Goal: Information Seeking & Learning: Check status

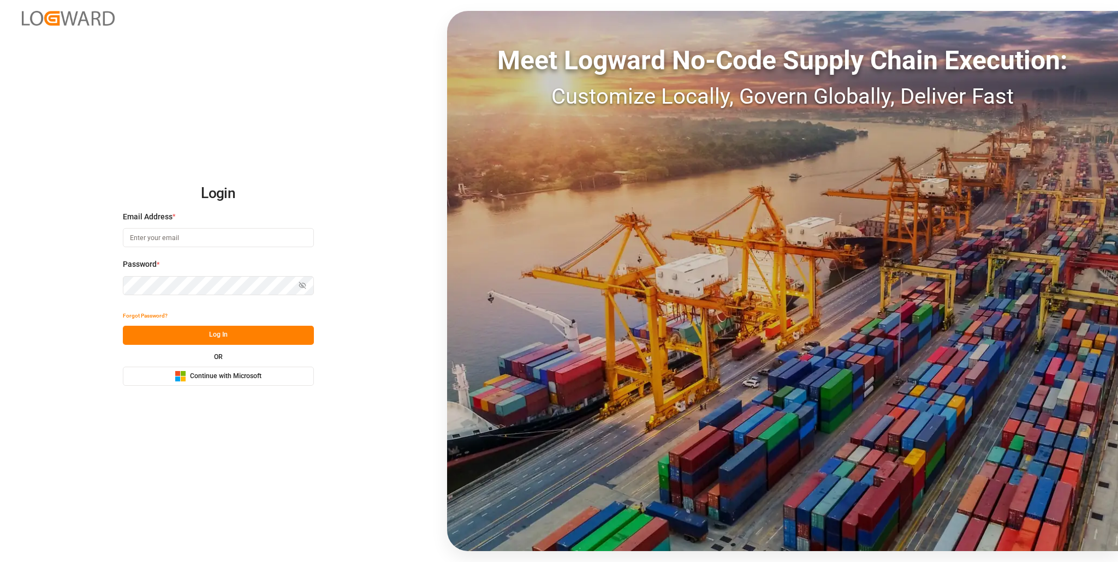
click at [211, 374] on span "Continue with Microsoft" at bounding box center [225, 377] width 71 height 10
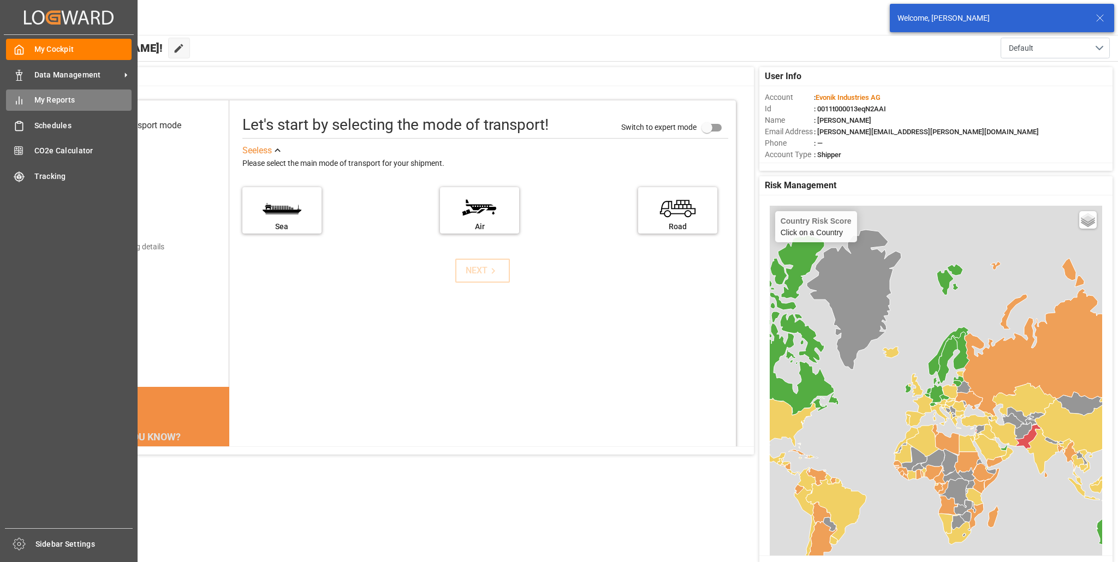
click at [36, 97] on span "My Reports" at bounding box center [83, 99] width 98 height 11
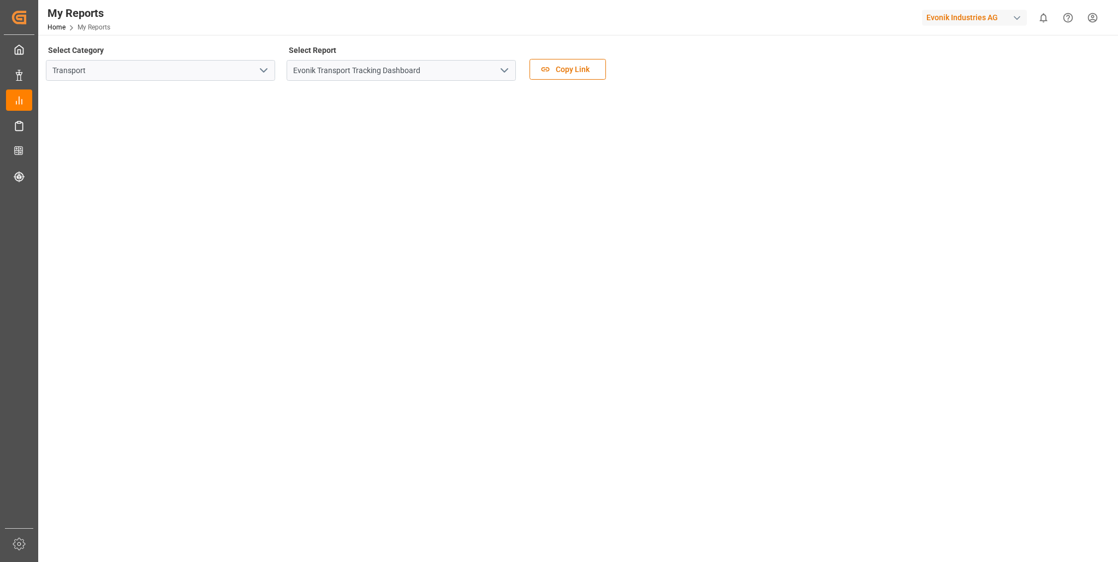
click at [260, 71] on icon "open menu" at bounding box center [263, 70] width 13 height 13
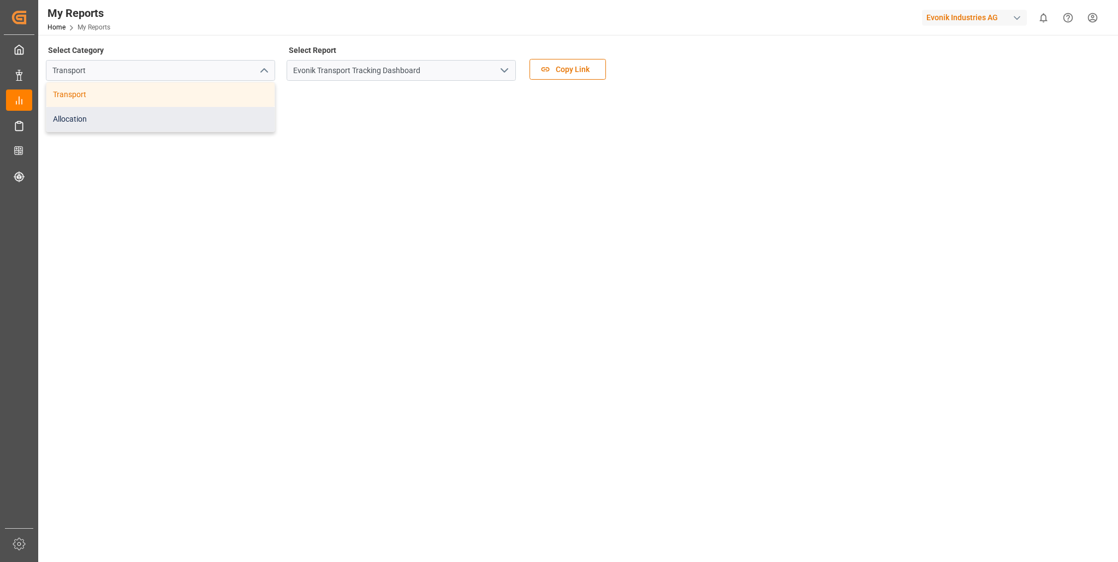
click at [120, 117] on div "Allocation" at bounding box center [160, 119] width 228 height 25
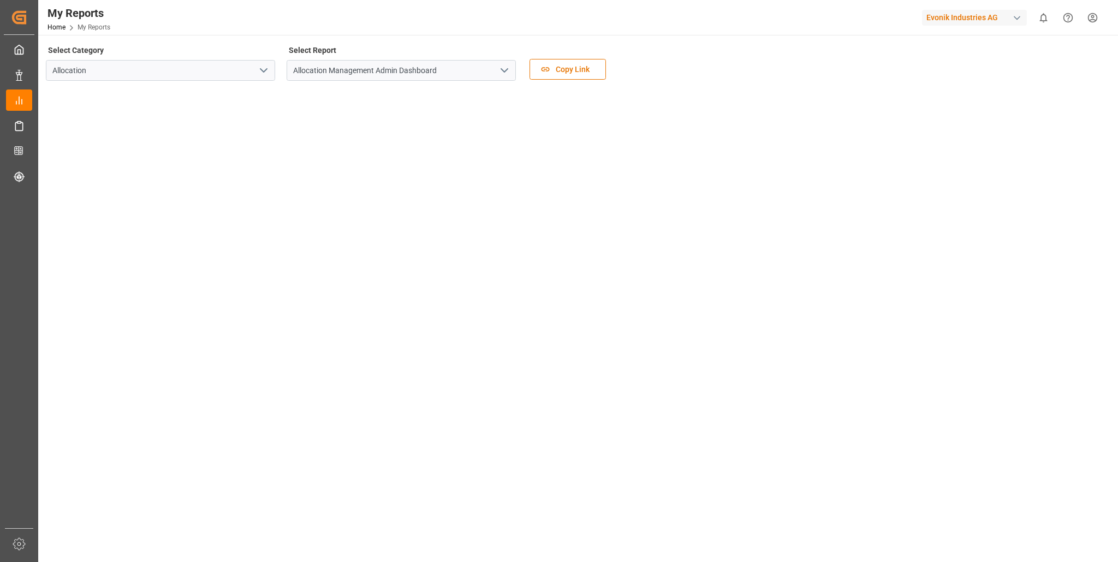
click at [502, 69] on icon "open menu" at bounding box center [504, 70] width 13 height 13
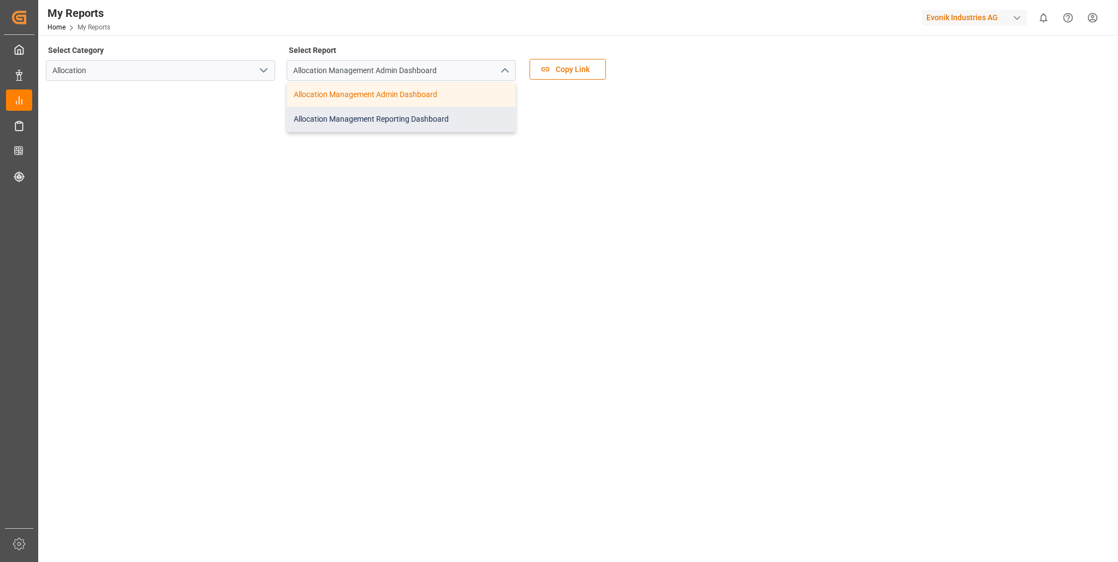
click at [373, 118] on div "Allocation Management Reporting Dashboard" at bounding box center [401, 119] width 228 height 25
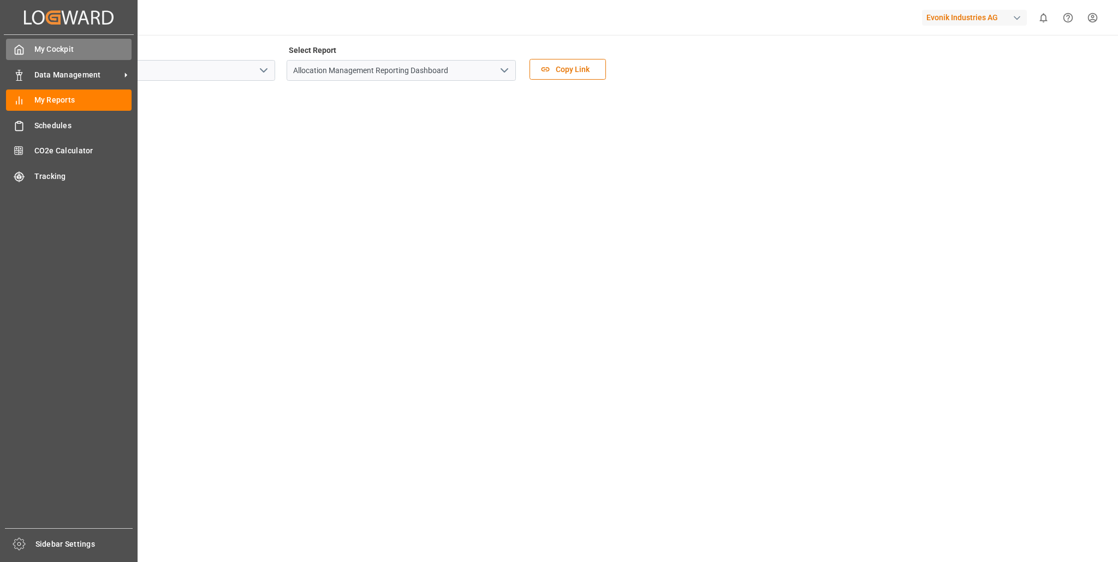
click at [57, 50] on span "My Cockpit" at bounding box center [83, 49] width 98 height 11
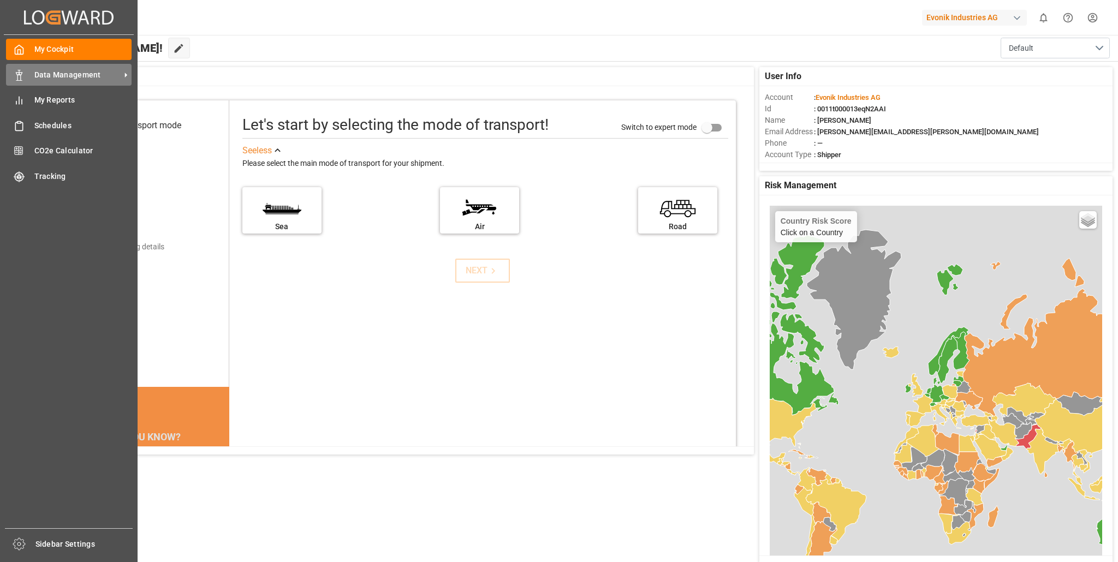
click at [56, 74] on span "Data Management" at bounding box center [77, 74] width 86 height 11
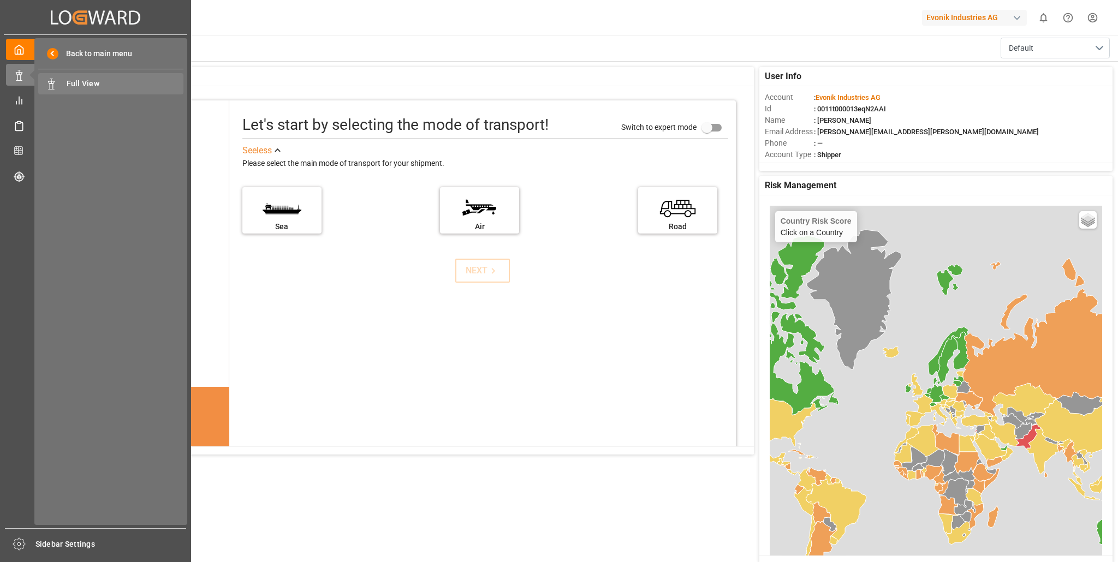
click at [79, 82] on span "Full View" at bounding box center [125, 83] width 117 height 11
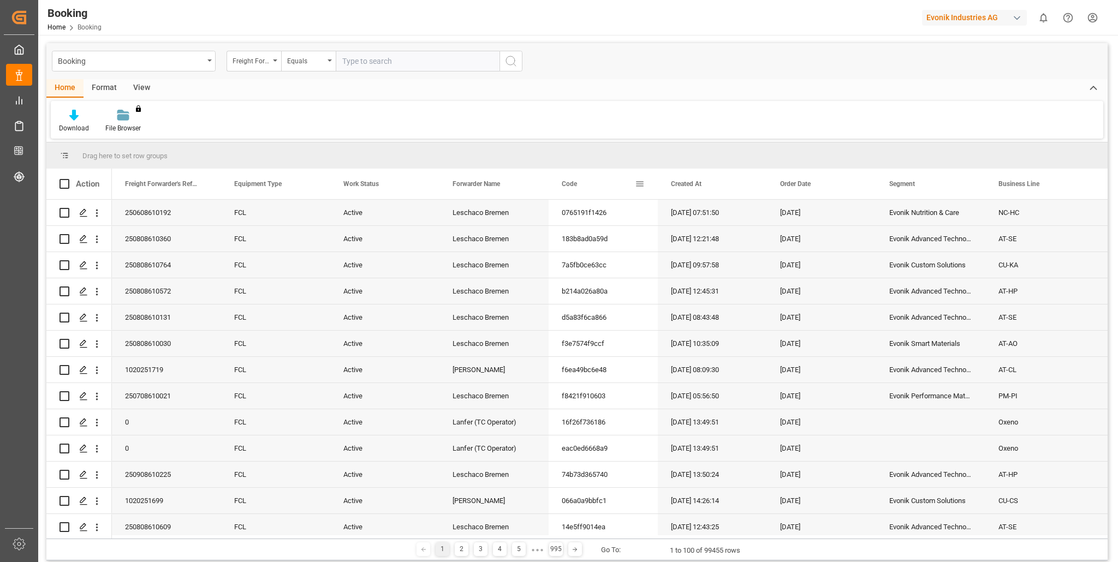
click at [597, 182] on div "Code" at bounding box center [598, 184] width 73 height 31
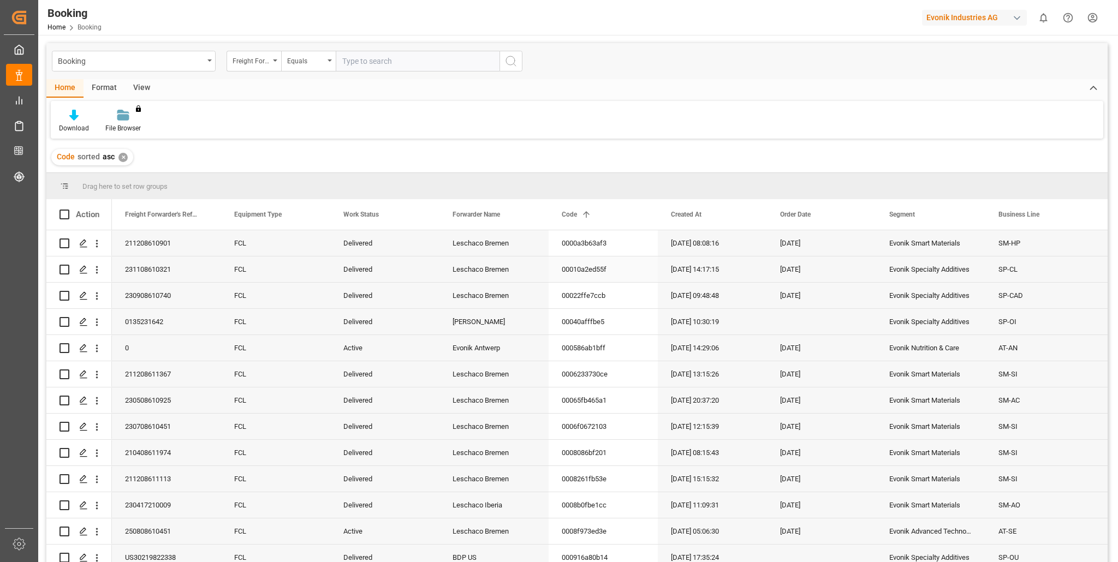
click at [682, 263] on div "[DATE] 14:17:15" at bounding box center [712, 270] width 109 height 26
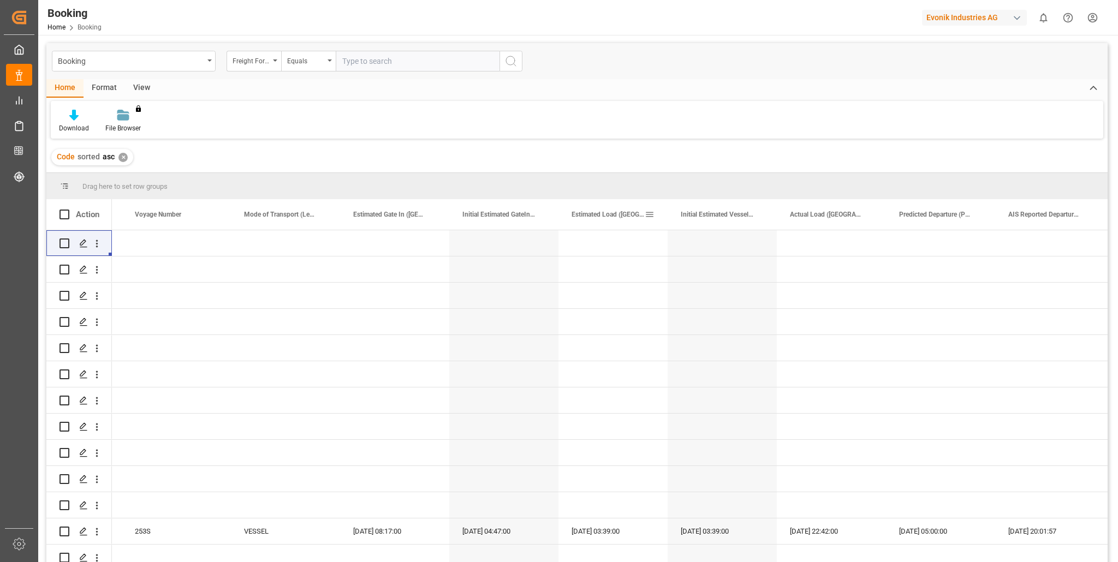
click at [600, 211] on span "Estimated Load ([GEOGRAPHIC_DATA])" at bounding box center [607, 215] width 73 height 8
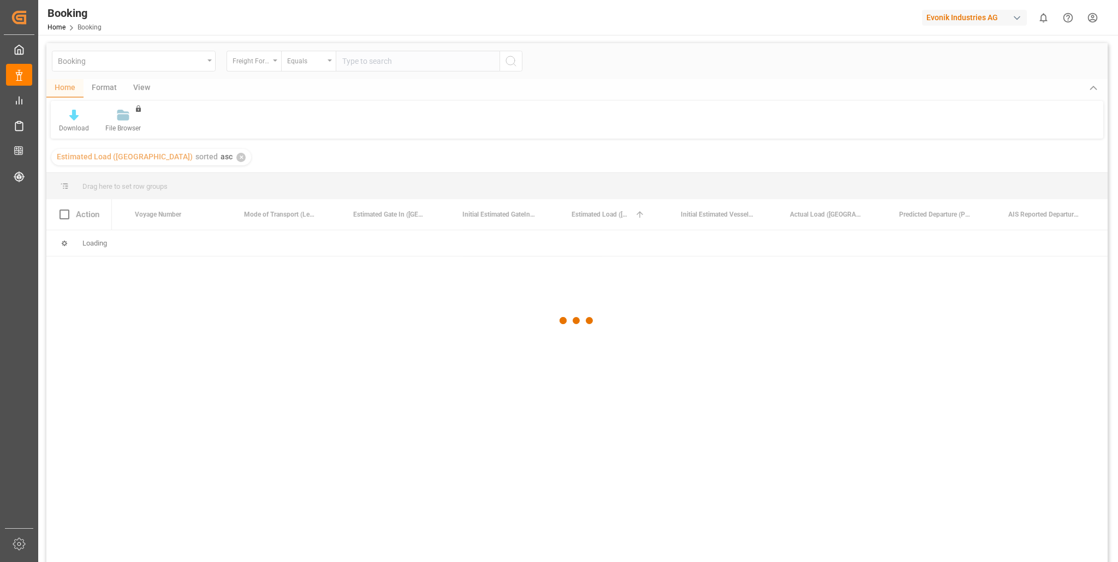
click at [586, 247] on div at bounding box center [576, 321] width 1061 height 556
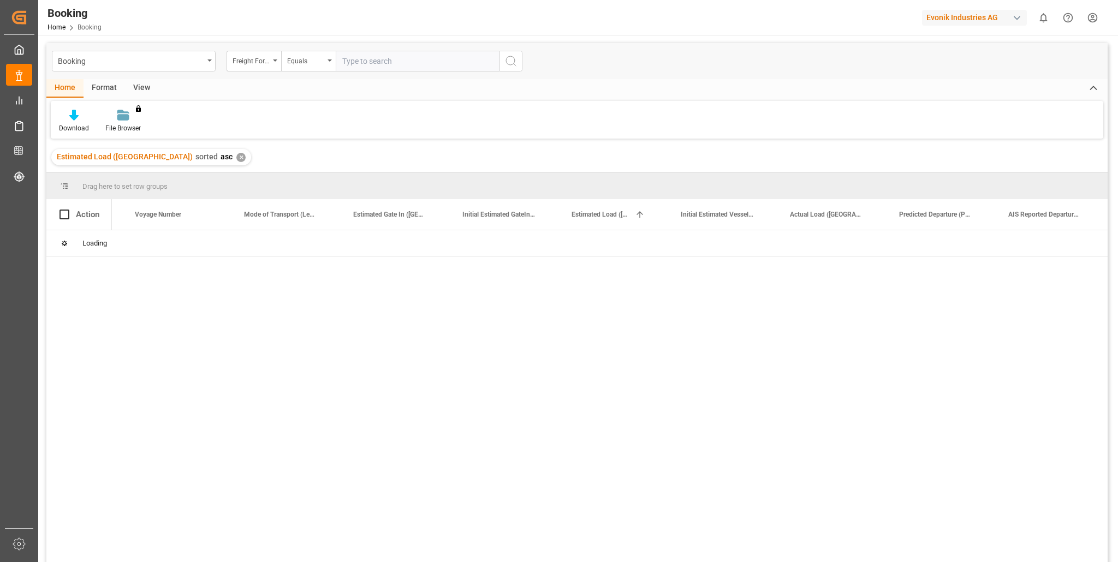
click at [236, 157] on div "✕" at bounding box center [240, 157] width 9 height 9
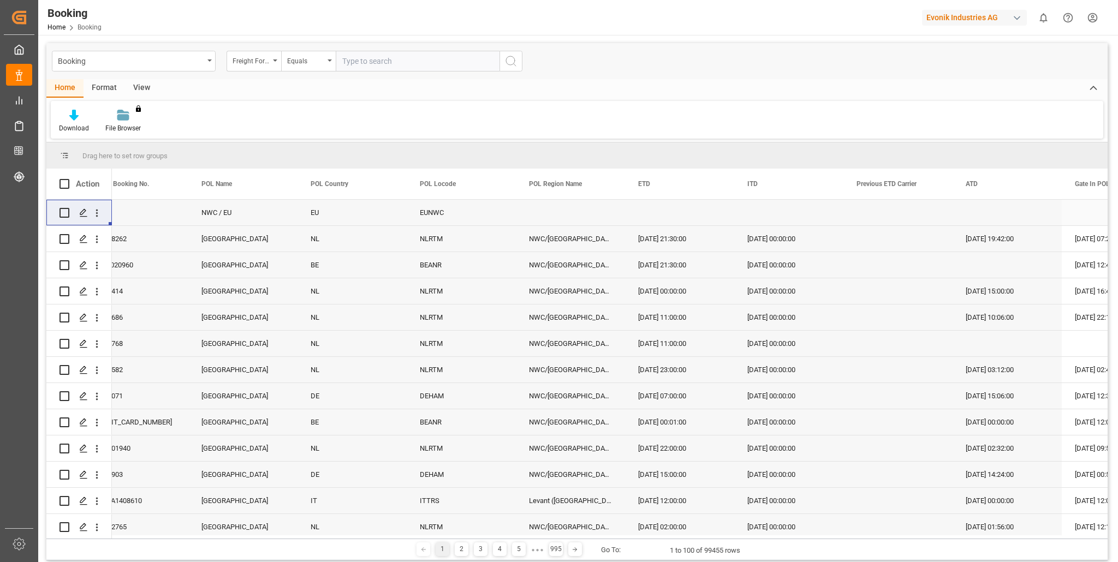
click at [216, 210] on div "NWC / EU" at bounding box center [242, 213] width 109 height 26
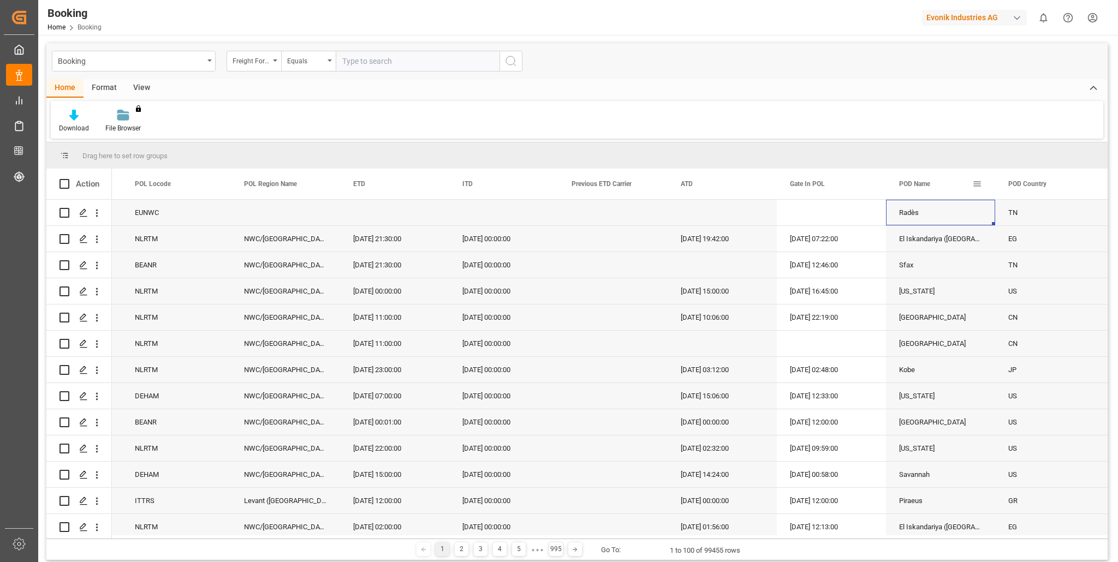
click at [975, 181] on span at bounding box center [977, 184] width 10 height 10
click at [1027, 186] on span "filter" at bounding box center [1028, 186] width 10 height 10
click at [983, 234] on input "Filter Value" at bounding box center [1027, 243] width 107 height 22
type input "[GEOGRAPHIC_DATA]"
click at [1041, 275] on button "Apply" at bounding box center [1041, 276] width 20 height 11
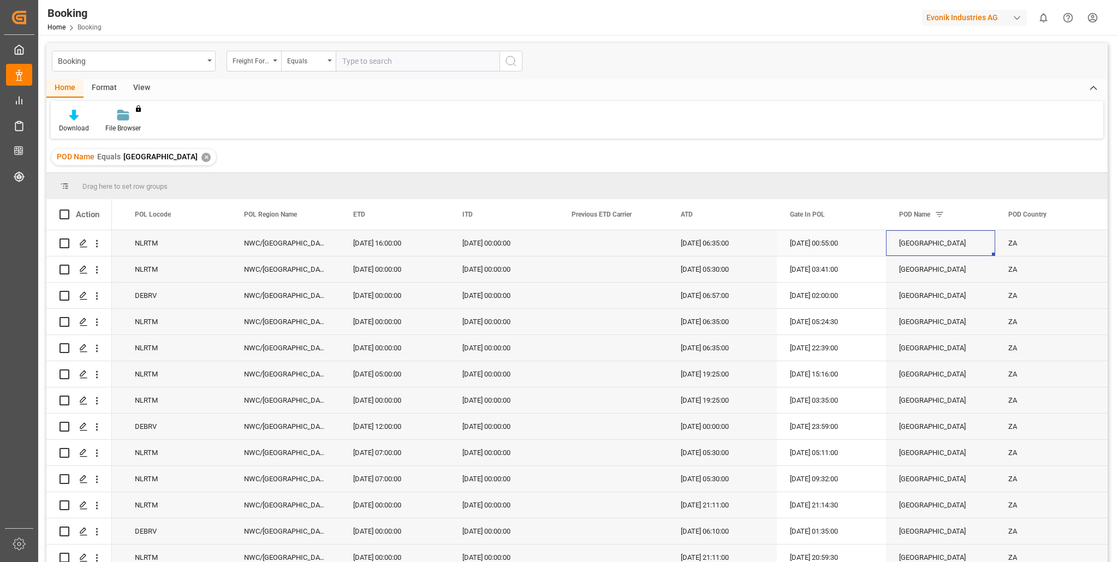
click at [728, 248] on div "[DATE] 06:35:00" at bounding box center [721, 243] width 109 height 26
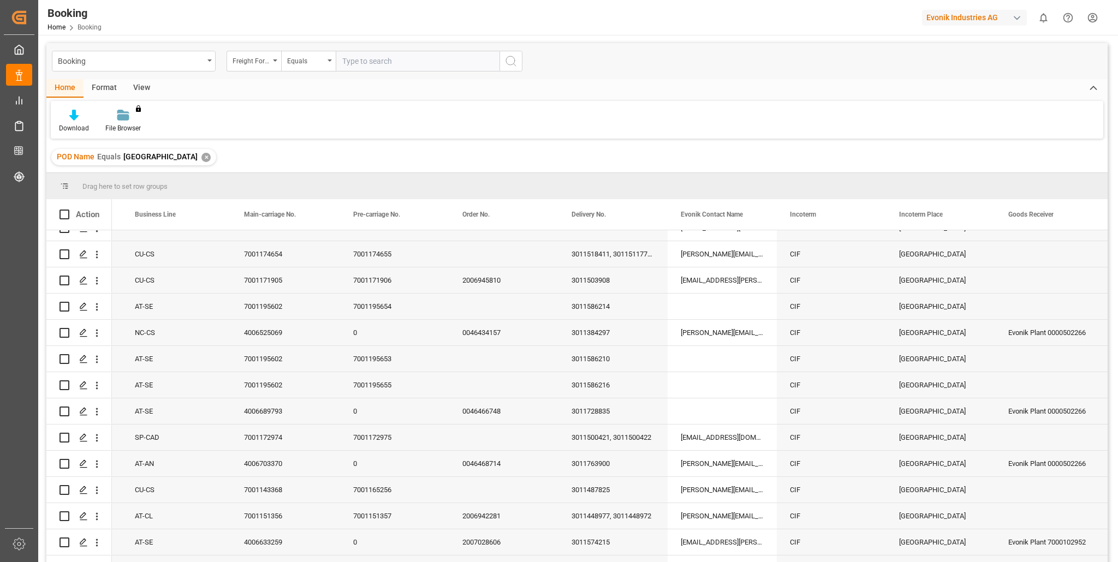
scroll to position [2287, 0]
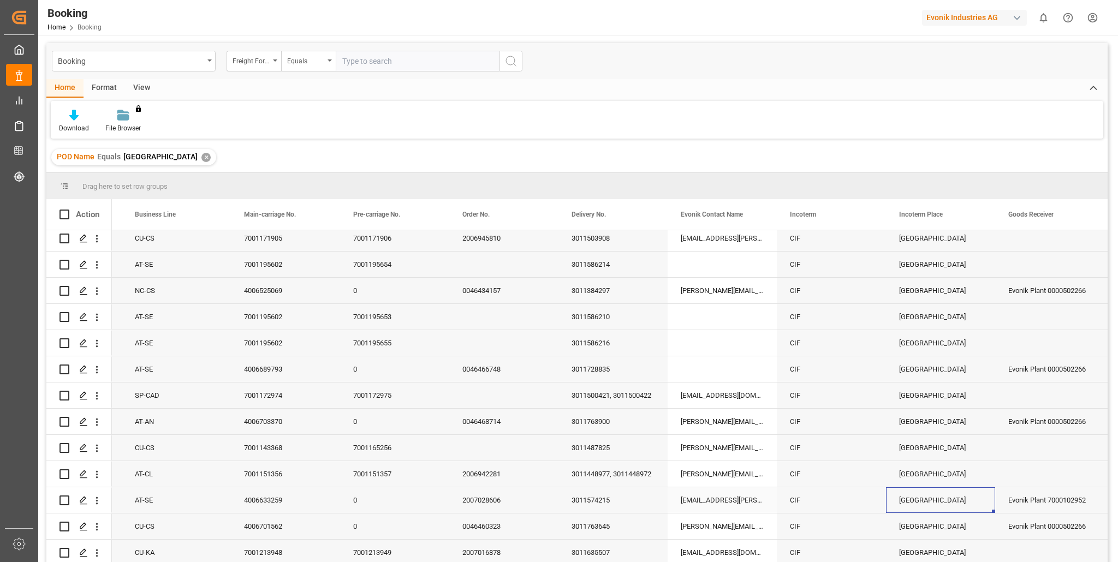
click at [938, 505] on div "[GEOGRAPHIC_DATA]" at bounding box center [940, 500] width 109 height 26
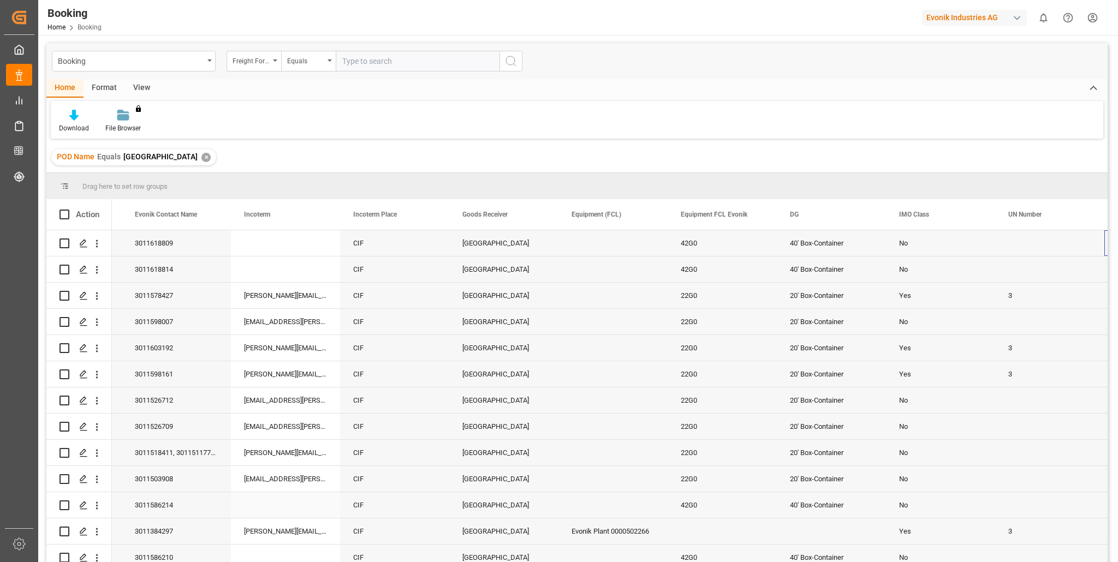
scroll to position [0, 1409]
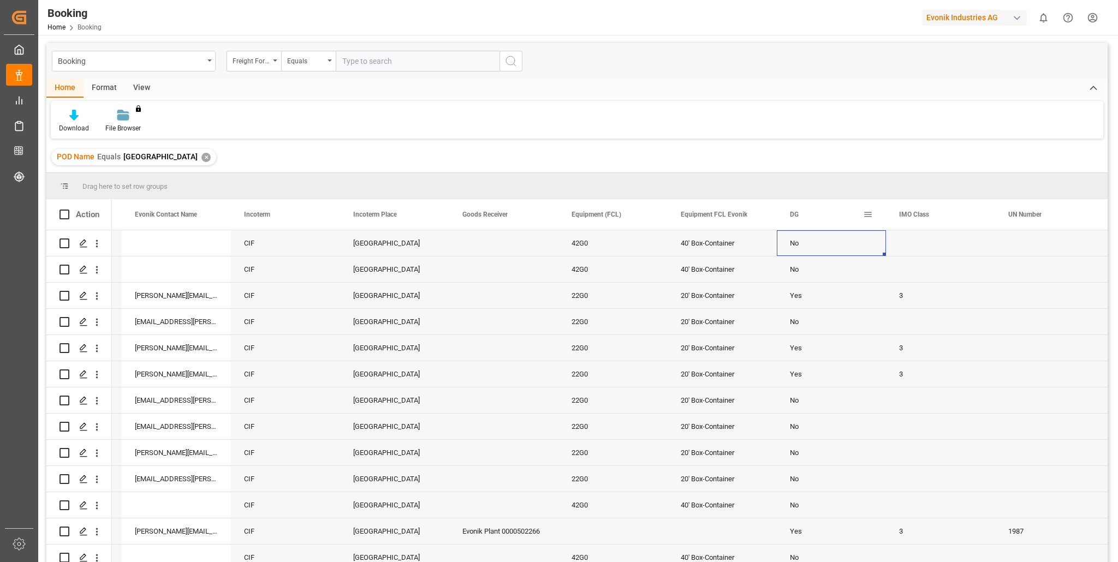
click at [868, 213] on span at bounding box center [868, 215] width 10 height 10
click at [869, 276] on input "Filter Value" at bounding box center [918, 274] width 107 height 22
type input "Yes"
click at [937, 305] on button "Apply" at bounding box center [932, 307] width 20 height 11
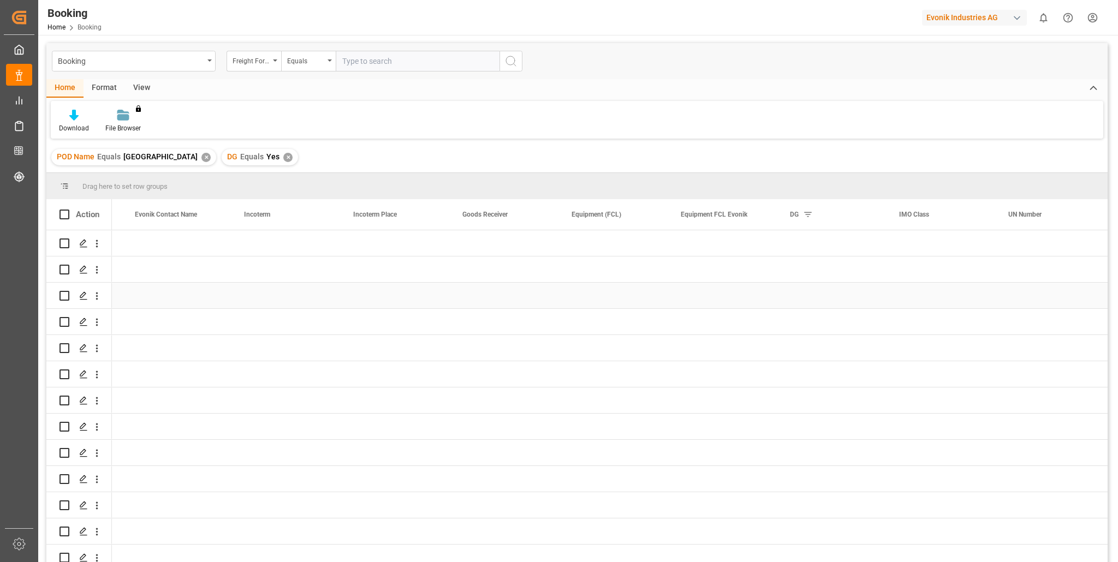
scroll to position [0, 1409]
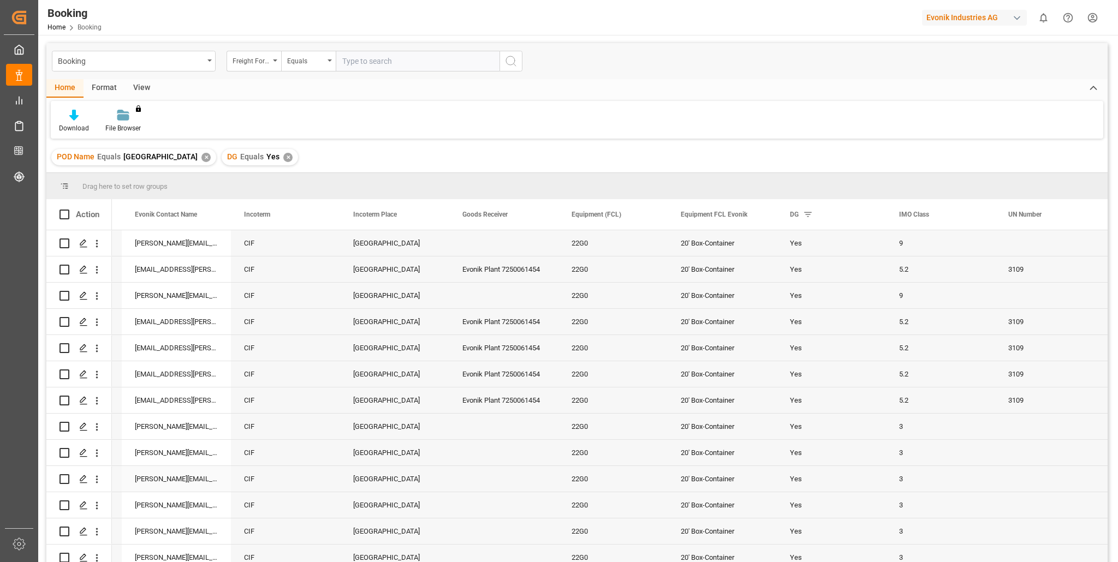
drag, startPoint x: 784, startPoint y: 472, endPoint x: 800, endPoint y: 478, distance: 16.9
click at [784, 472] on div "Yes" at bounding box center [831, 479] width 109 height 26
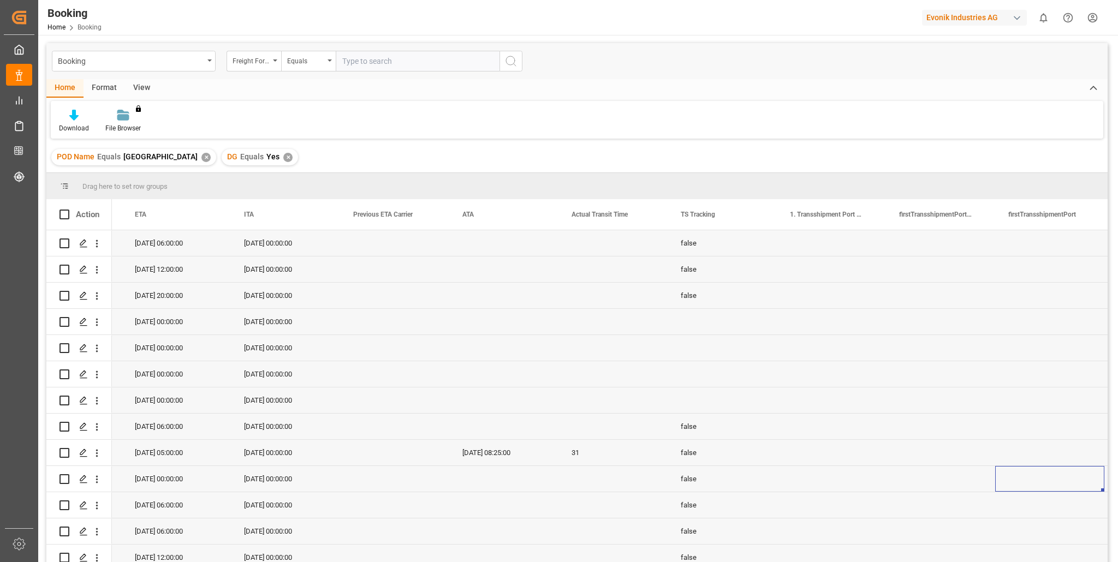
scroll to position [0, 0]
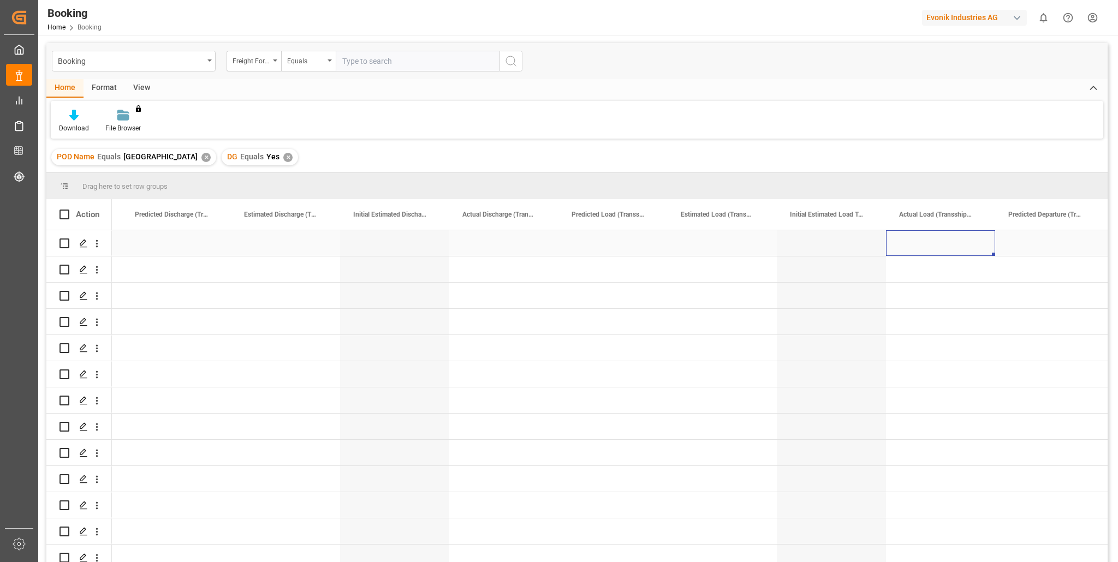
click at [922, 239] on div "Press SPACE to select this row." at bounding box center [940, 243] width 109 height 26
click at [612, 215] on span "Mode Of Transport (Port Of Destination)" at bounding box center [607, 215] width 73 height 8
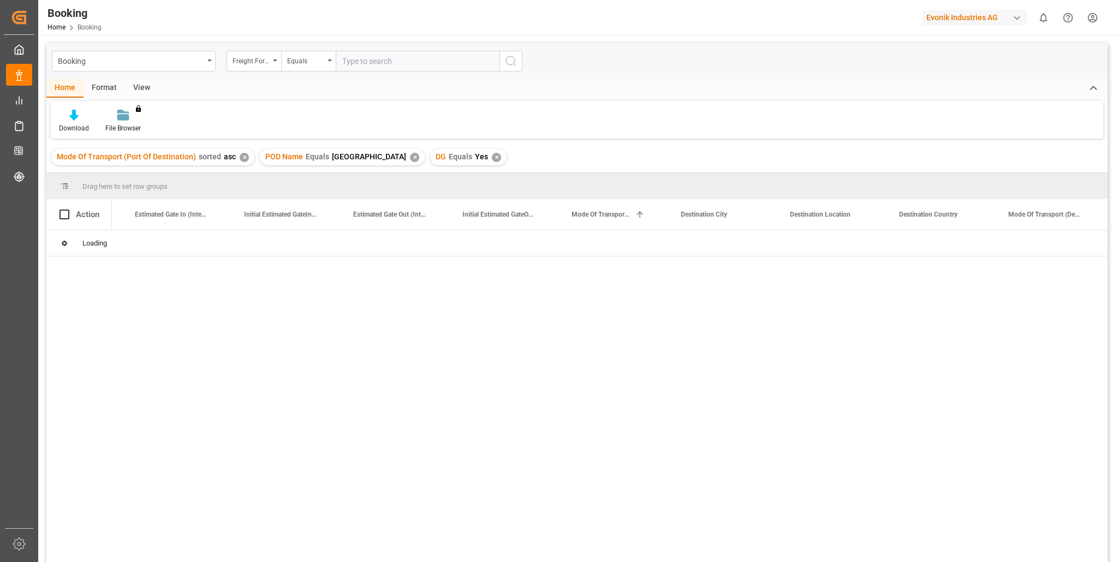
click at [240, 155] on div "✕" at bounding box center [244, 157] width 9 height 9
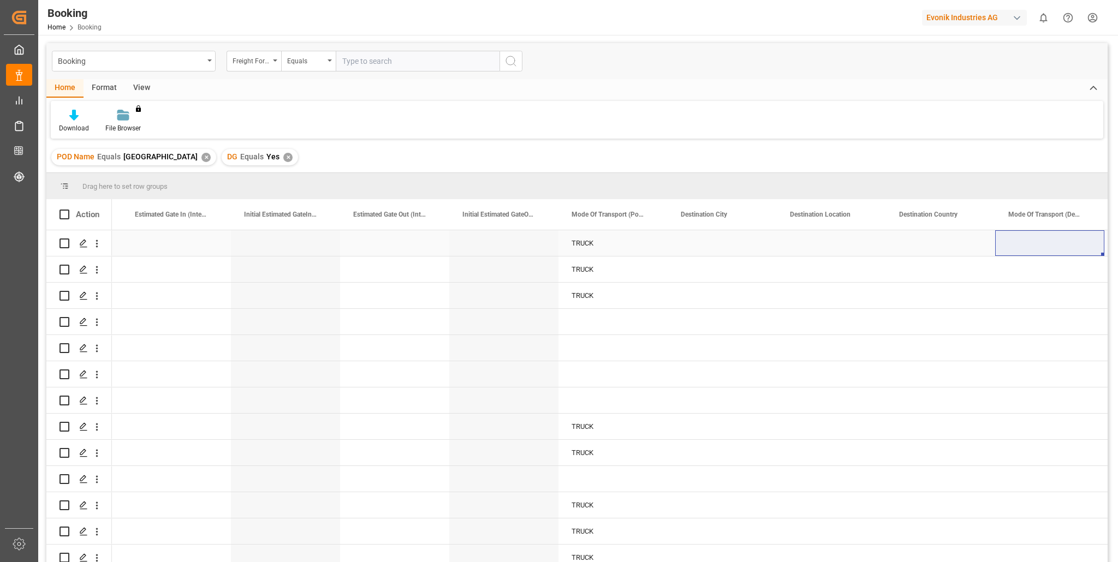
click at [796, 249] on div "Press SPACE to select this row." at bounding box center [831, 243] width 109 height 26
